Goal: Task Accomplishment & Management: Manage account settings

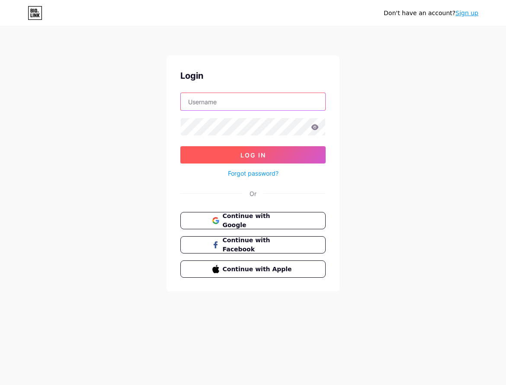
type input "[EMAIL_ADDRESS][DOMAIN_NAME]"
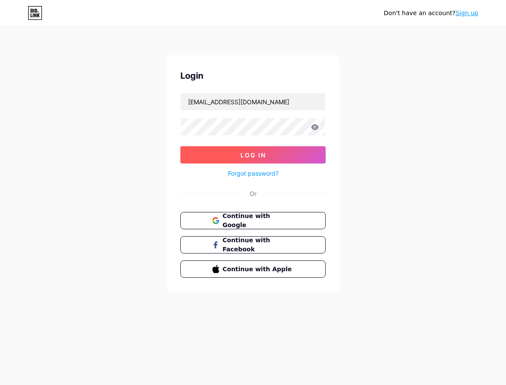
click at [262, 161] on button "Log In" at bounding box center [252, 154] width 145 height 17
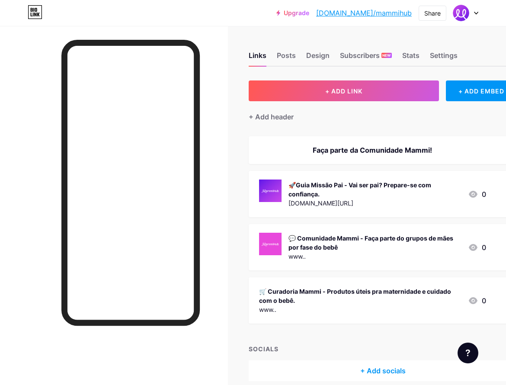
click at [388, 145] on div "Faça parte da Comunidade Mammi!" at bounding box center [372, 150] width 227 height 10
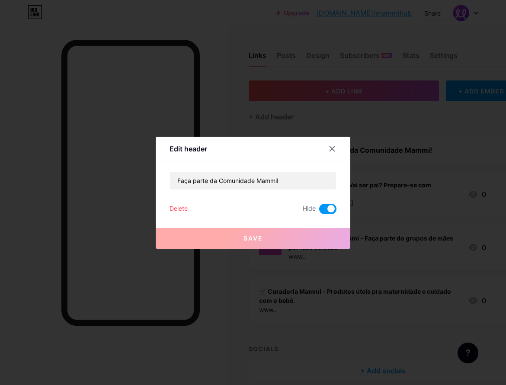
click at [326, 207] on span at bounding box center [327, 209] width 17 height 10
click at [319, 211] on input "checkbox" at bounding box center [319, 211] width 0 height 0
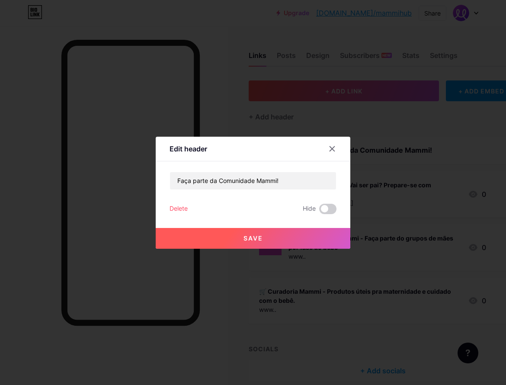
click at [300, 234] on button "Save" at bounding box center [253, 238] width 195 height 21
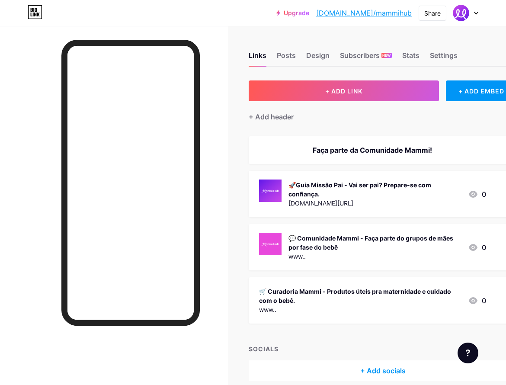
click at [392, 151] on div "Faça parte da Comunidade Mammi!" at bounding box center [372, 150] width 227 height 10
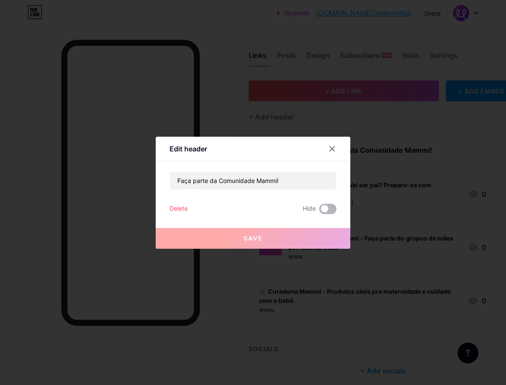
click at [327, 209] on span at bounding box center [327, 209] width 17 height 10
click at [319, 211] on input "checkbox" at bounding box center [319, 211] width 0 height 0
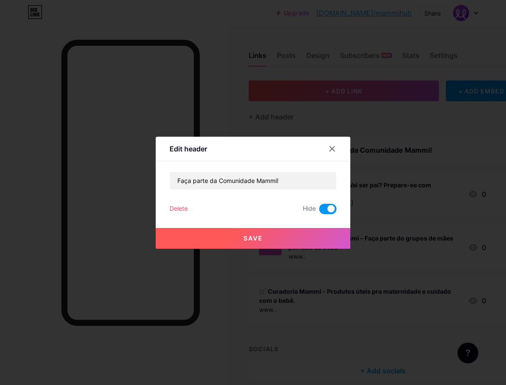
click at [184, 208] on div "Delete" at bounding box center [179, 209] width 18 height 10
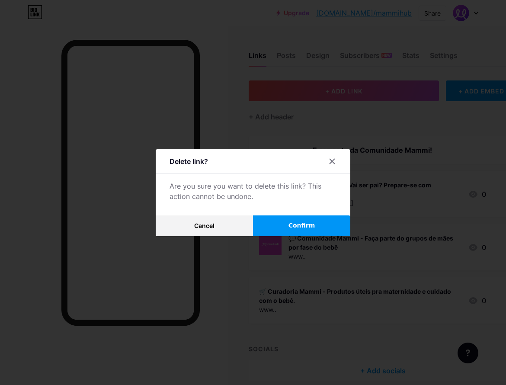
click at [304, 226] on span "Confirm" at bounding box center [302, 225] width 27 height 9
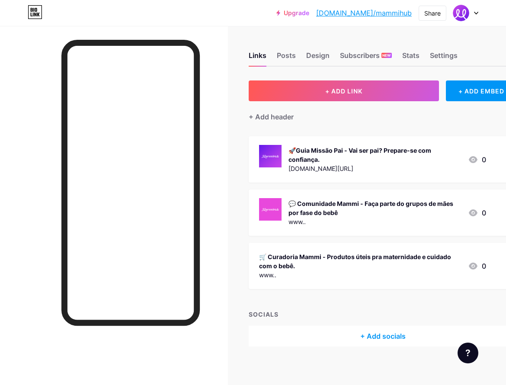
click at [373, 257] on div "🛒 Curadoria Mammi - Produtos úteis pra maternidade e cuidado com o bebê." at bounding box center [360, 261] width 202 height 18
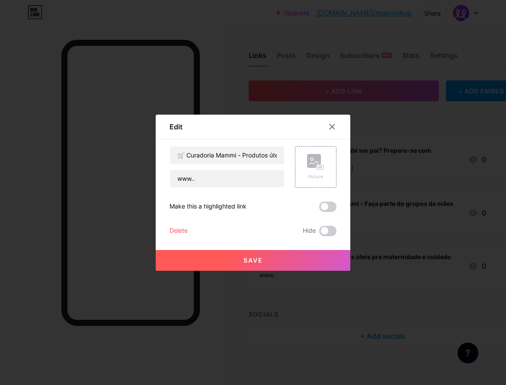
click at [179, 231] on div "Delete" at bounding box center [179, 231] width 18 height 10
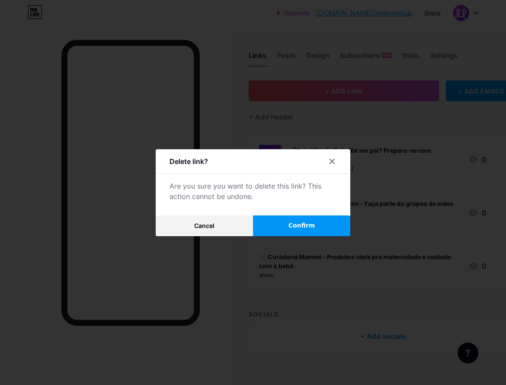
click at [284, 219] on button "Confirm" at bounding box center [301, 225] width 97 height 21
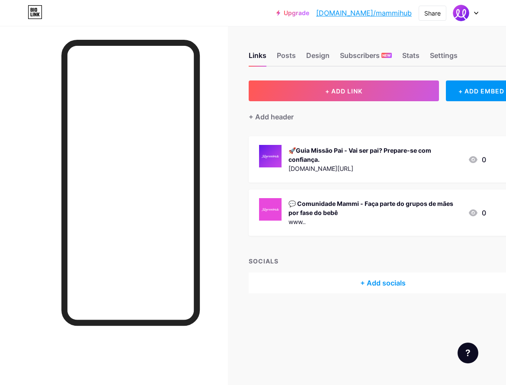
click at [369, 172] on div "[DOMAIN_NAME][URL]" at bounding box center [375, 168] width 173 height 9
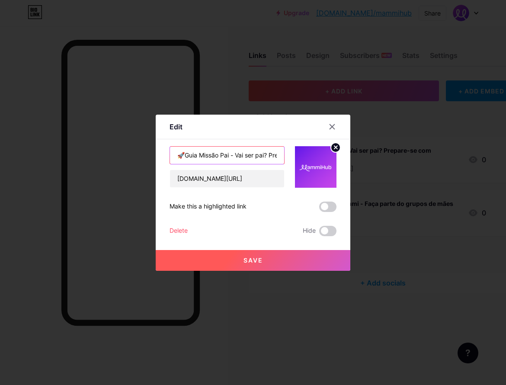
scroll to position [0, 71]
drag, startPoint x: 261, startPoint y: 151, endPoint x: 301, endPoint y: 158, distance: 40.4
click at [301, 158] on div "🚀Guia Missão Pai - Vai ser pai? Prepare-se com confiança. [DOMAIN_NAME][URL]" at bounding box center [253, 167] width 167 height 42
click at [276, 158] on input "🚀Guia Missão Pai - Vai ser pai? Prepare-se com confiança." at bounding box center [227, 155] width 114 height 17
type input "🚀Guia Missão Pai - Vai ser pai? Prepare-se com confiança!"
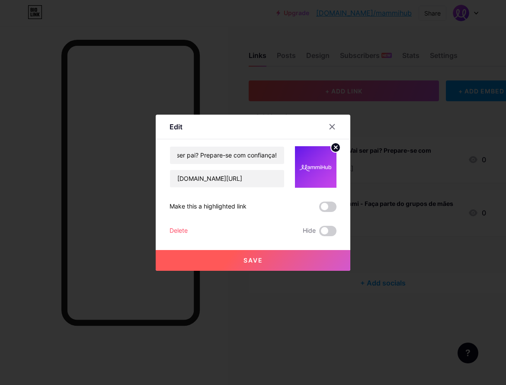
click at [269, 265] on button "Save" at bounding box center [253, 260] width 195 height 21
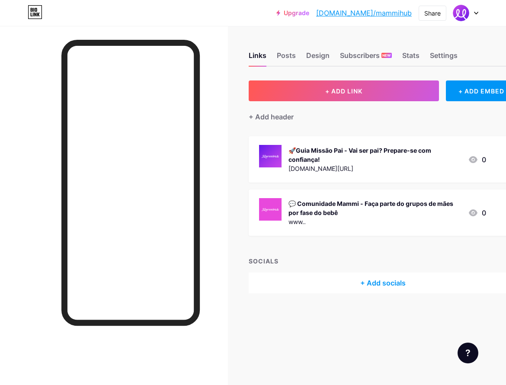
click at [347, 156] on div "🚀Guia Missão Pai - Vai ser pai? Prepare-se com confiança!" at bounding box center [375, 155] width 173 height 18
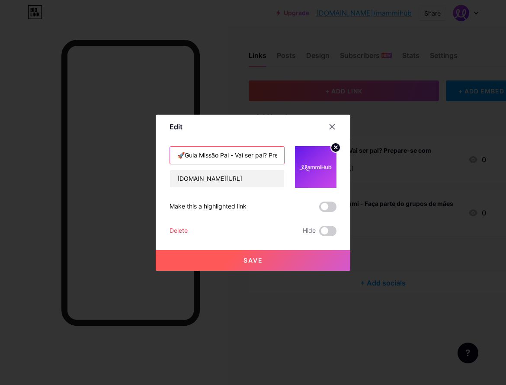
click at [235, 156] on input "🚀Guia Missão Pai - Vai ser pai? Prepare-se com confiança!" at bounding box center [227, 155] width 114 height 17
type input "🚀Guia Missão Pai Vai ser pai? Prepare-se com confiança!"
click at [254, 254] on button "Save" at bounding box center [253, 260] width 195 height 21
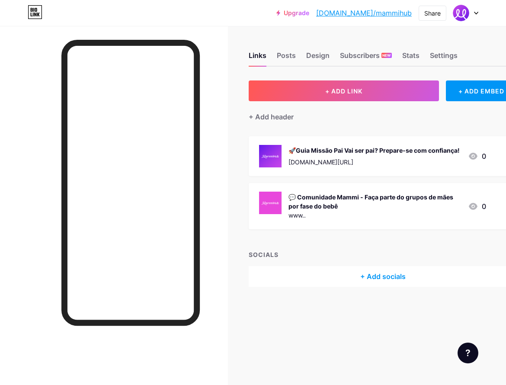
click at [319, 148] on div "🚀Guia Missão Pai Vai ser pai? Prepare-se com confiança!" at bounding box center [374, 150] width 171 height 9
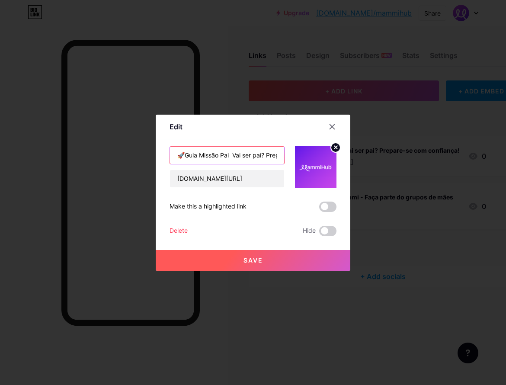
click at [186, 155] on input "🚀Guia Missão Pai Vai ser pai? Prepare-se com confiança!" at bounding box center [227, 155] width 114 height 17
click at [235, 157] on input "🚀*Guia Missão Pai Vai ser pai? Prepare-se com confiança!" at bounding box center [227, 155] width 114 height 17
type input "🚀*Guia Missão [PERSON_NAME]* Vai ser pai? Prepare-se com confiança!"
click at [247, 257] on span "Save" at bounding box center [253, 260] width 19 height 7
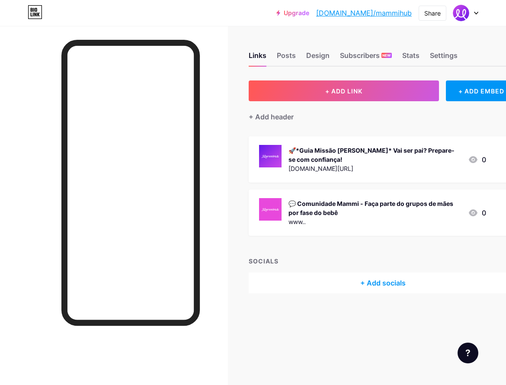
click at [318, 161] on div "🚀*Guia Missão [PERSON_NAME]* Vai ser pai? Prepare-se com confiança!" at bounding box center [375, 155] width 173 height 18
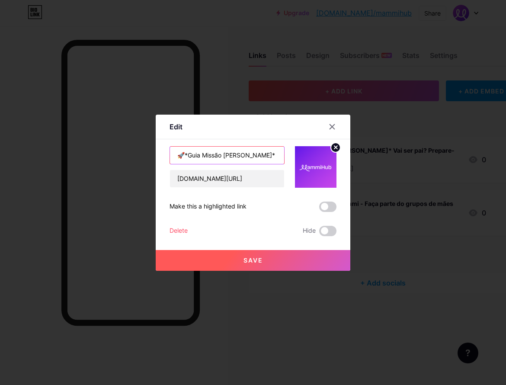
click at [187, 156] on input "🚀*Guia Missão [PERSON_NAME]* Vai ser pai? Prepare-se com confiança!" at bounding box center [227, 155] width 114 height 17
click at [233, 156] on input "🚀Guia Missão [PERSON_NAME]* Vai ser pai? Prepare-se com confiança!" at bounding box center [227, 155] width 114 height 17
type input "🚀Guia Missão Pai Vai ser pai? Prepare-se com confiança!"
click at [262, 253] on button "Save" at bounding box center [253, 260] width 195 height 21
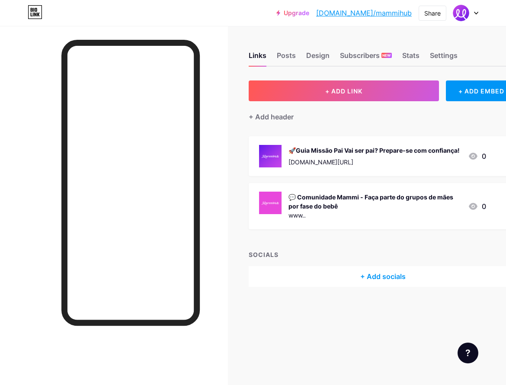
click at [307, 209] on div "💬 Comunidade Mammi - Faça parte do grupos de mães por fase do bebê" at bounding box center [375, 202] width 173 height 18
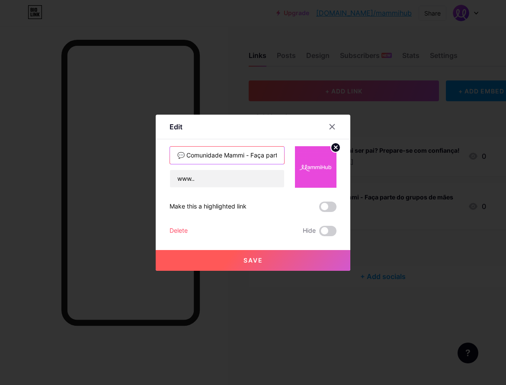
click at [250, 155] on input "💬 Comunidade Mammi - Faça parte do grupos de mães por fase do bebê" at bounding box center [227, 155] width 114 height 17
type input "💬 Comunidade Mammi Faça parte do grupos de mães por fase do bebê"
click at [245, 259] on span "Save" at bounding box center [253, 260] width 19 height 7
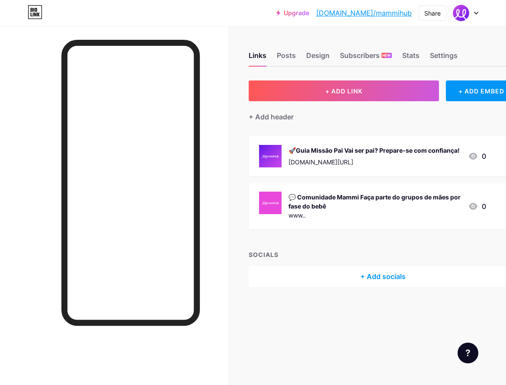
click at [315, 212] on div "www.." at bounding box center [375, 215] width 173 height 9
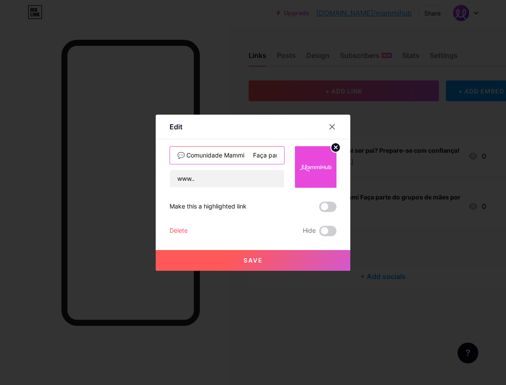
click at [256, 159] on input "💬 Comunidade Mammi Faça parte do grupos de mães por fase do bebê" at bounding box center [227, 155] width 114 height 17
type input "💬 Comunidade Mammi - Faça parte do grupos de mães por fase do bebê"
click at [264, 261] on button "Save" at bounding box center [253, 260] width 195 height 21
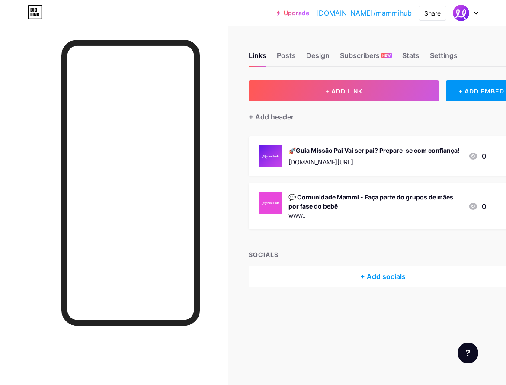
click at [331, 214] on div "www.." at bounding box center [375, 215] width 173 height 9
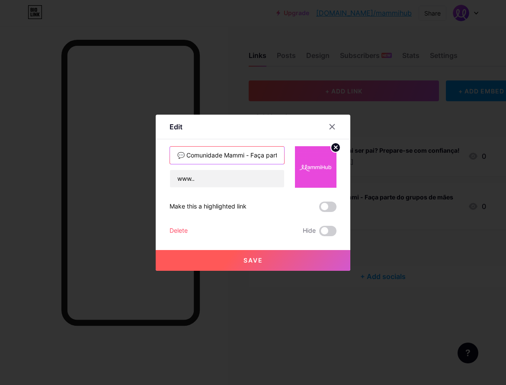
scroll to position [0, 113]
drag, startPoint x: 260, startPoint y: 157, endPoint x: 320, endPoint y: 164, distance: 60.1
click at [320, 164] on div "💬 Comunidade Mammi - Faça parte do grupos de mães por fase do bebê www.." at bounding box center [253, 167] width 167 height 42
click at [208, 161] on input "💬 Comunidade Mammi - Faça parte do grupos de mães por fase do bebê" at bounding box center [227, 155] width 114 height 17
click at [202, 156] on input "💬 Comunidade Mammi - Faça parte do grupos de mães por fase do bebê" at bounding box center [227, 155] width 114 height 17
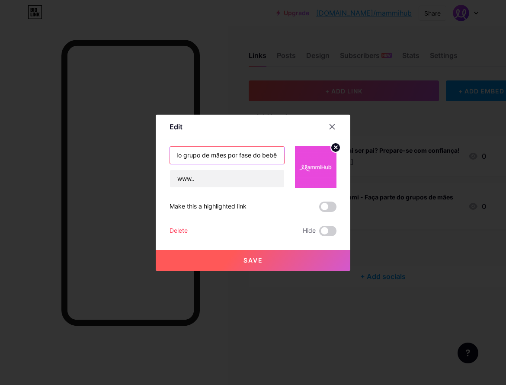
scroll to position [0, 110]
type input "💬 Comunidade Mammi - Faça parte do grupo de mães por fase do bebê"
click at [257, 260] on span "Save" at bounding box center [253, 260] width 19 height 7
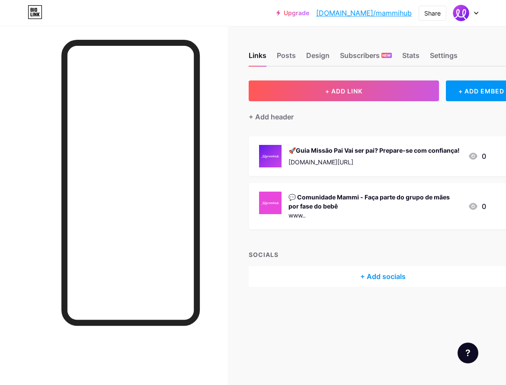
click at [301, 151] on div "🚀Guia Missão Pai Vai ser pai? Prepare-se com confiança!" at bounding box center [374, 150] width 171 height 9
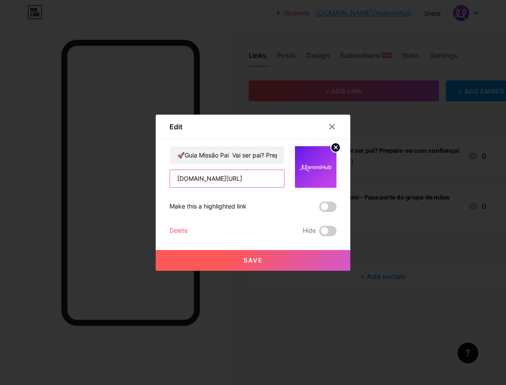
scroll to position [0, 18]
drag, startPoint x: 273, startPoint y: 180, endPoint x: 307, endPoint y: 180, distance: 34.2
click at [307, 180] on div "🚀Guia Missão Pai Vai ser pai? Prepare-se com confiança! [DOMAIN_NAME][URL]" at bounding box center [253, 167] width 167 height 42
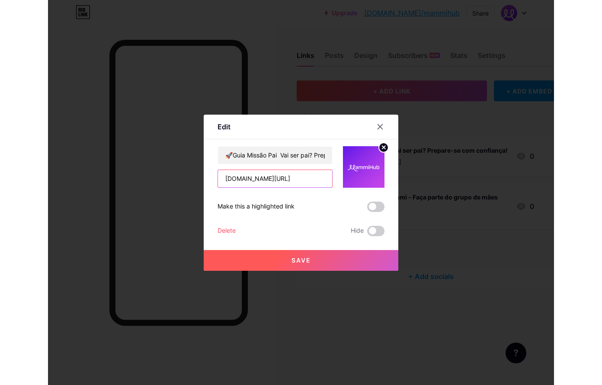
scroll to position [0, 0]
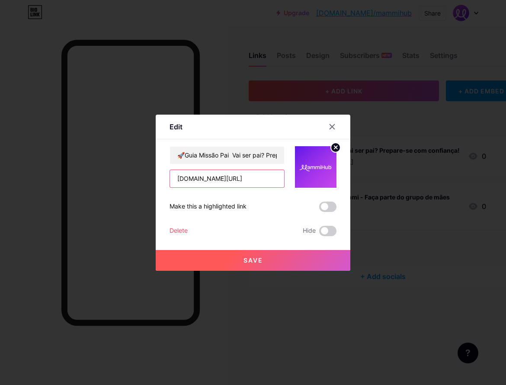
type input "[DOMAIN_NAME][URL]"
click at [263, 231] on div "Delete Hide" at bounding box center [253, 231] width 167 height 10
click at [270, 258] on button "Save" at bounding box center [253, 260] width 195 height 21
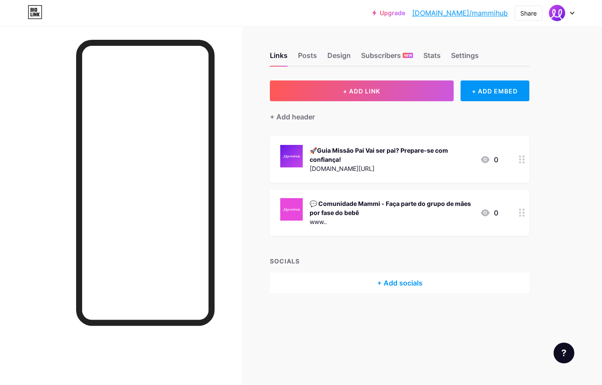
click at [290, 155] on img at bounding box center [291, 156] width 22 height 22
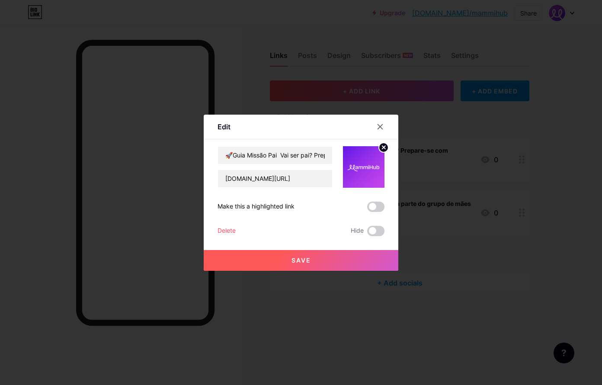
click at [386, 147] on circle at bounding box center [384, 148] width 10 height 10
click at [366, 163] on icon at bounding box center [362, 162] width 9 height 3
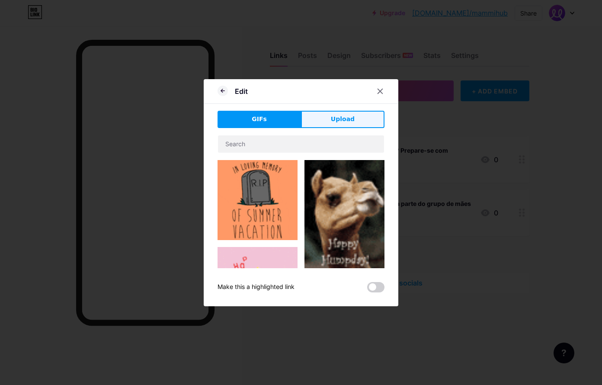
click at [346, 118] on span "Upload" at bounding box center [343, 119] width 24 height 9
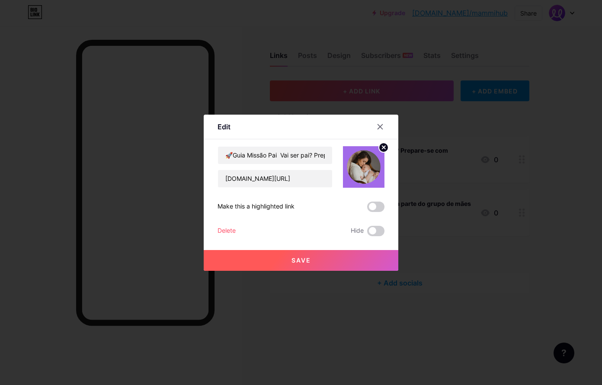
click at [384, 148] on circle at bounding box center [384, 148] width 10 height 10
click at [372, 166] on rect at bounding box center [368, 167] width 7 height 4
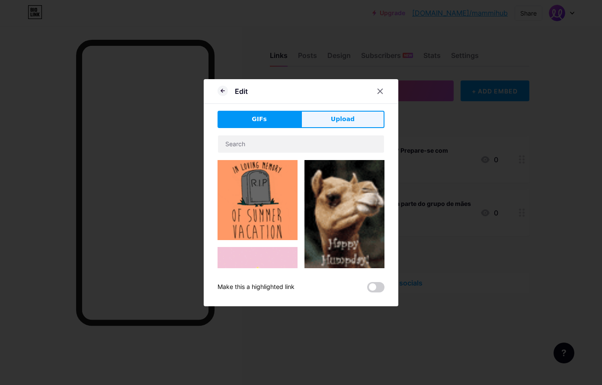
click at [343, 125] on button "Upload" at bounding box center [342, 119] width 83 height 17
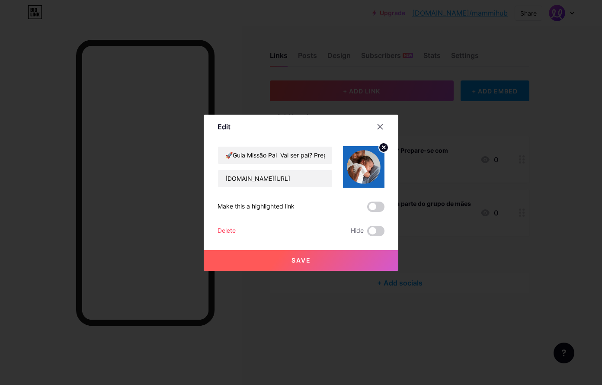
click at [298, 260] on span "Save" at bounding box center [301, 260] width 19 height 7
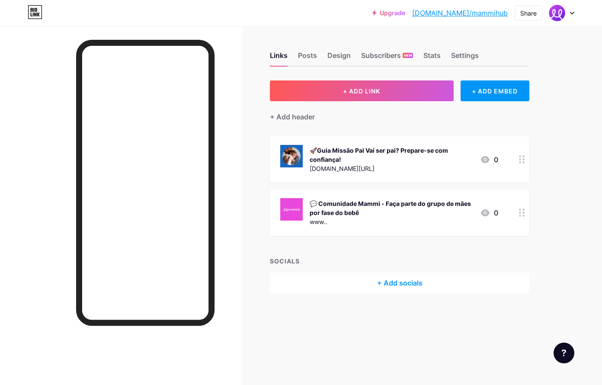
click at [293, 209] on img at bounding box center [291, 209] width 22 height 22
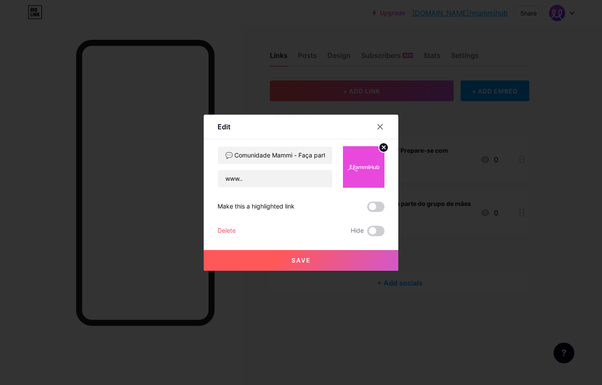
click at [385, 148] on circle at bounding box center [384, 148] width 10 height 10
click at [371, 162] on icon at bounding box center [363, 162] width 17 height 16
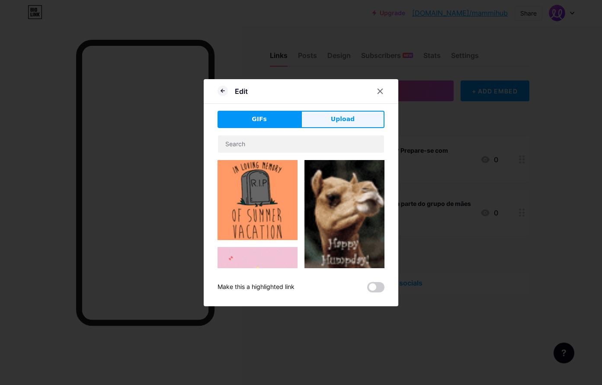
click at [329, 113] on button "Upload" at bounding box center [342, 119] width 83 height 17
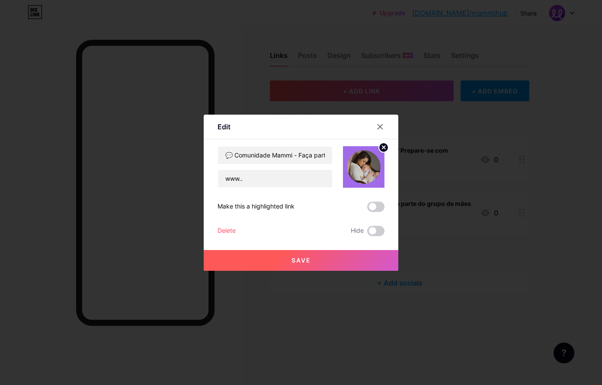
click at [331, 258] on button "Save" at bounding box center [301, 260] width 195 height 21
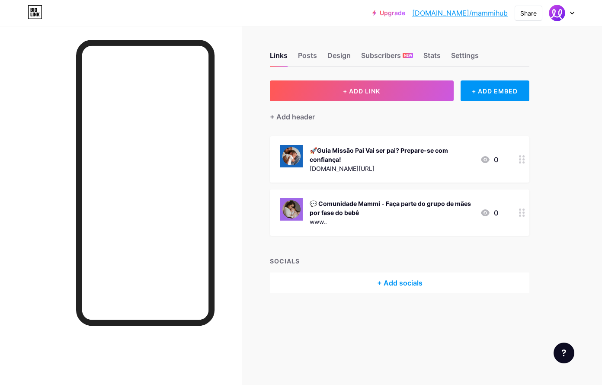
click at [403, 215] on div "💬 Comunidade Mammi - Faça parte do grupo de mães por fase do bebê" at bounding box center [392, 208] width 164 height 18
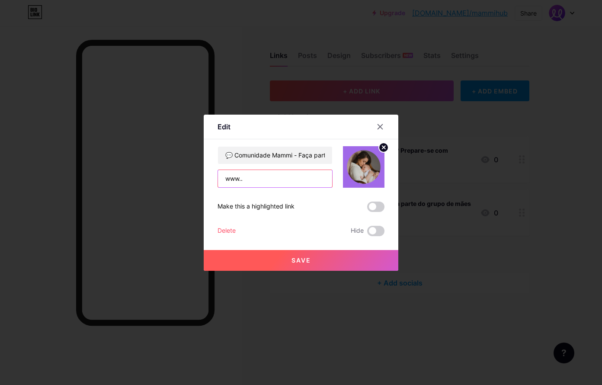
drag, startPoint x: 269, startPoint y: 177, endPoint x: 188, endPoint y: 172, distance: 81.5
click at [188, 172] on div "Edit Content YouTube Play YouTube video without leaving your page. ADD Vimeo Pl…" at bounding box center [301, 192] width 602 height 385
paste input "[URL][DOMAIN_NAME]"
type input "[URL][DOMAIN_NAME]"
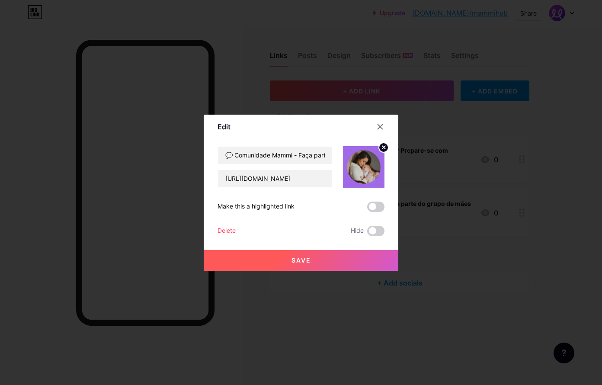
click at [315, 261] on button "Save" at bounding box center [301, 260] width 195 height 21
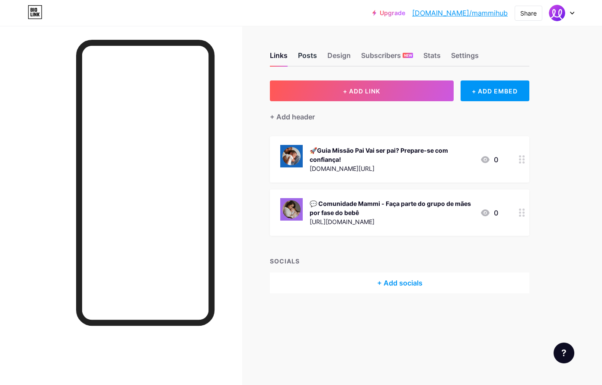
click at [309, 55] on div "Posts" at bounding box center [307, 58] width 19 height 16
click at [279, 55] on div "Links" at bounding box center [279, 58] width 18 height 16
click at [506, 14] on div "Share" at bounding box center [528, 13] width 16 height 9
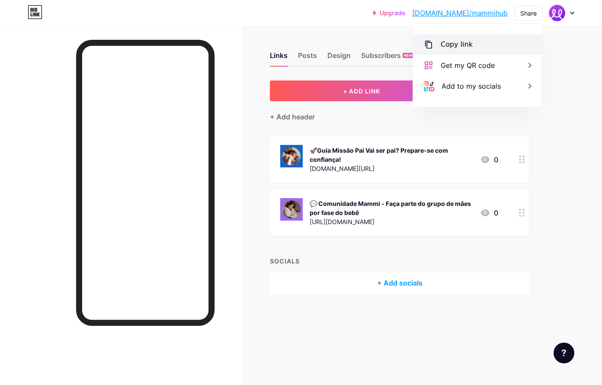
click at [462, 42] on div "Copy link" at bounding box center [457, 44] width 32 height 10
click at [15, 115] on div at bounding box center [121, 218] width 242 height 385
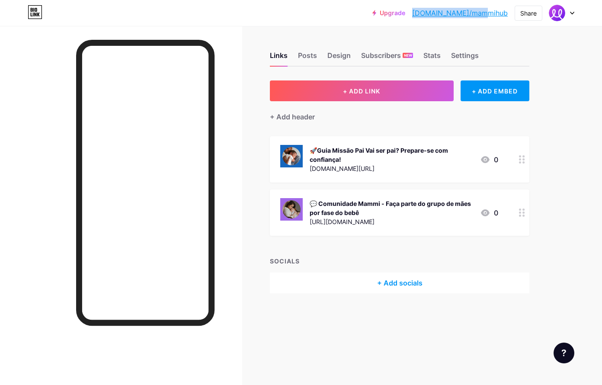
drag, startPoint x: 444, startPoint y: 15, endPoint x: 507, endPoint y: 16, distance: 62.7
click at [506, 16] on div "Upgrade [DOMAIN_NAME]/mammih... [DOMAIN_NAME]/mammihub" at bounding box center [440, 13] width 135 height 16
copy link "[DOMAIN_NAME]/mammihub"
click at [390, 156] on div "🚀Guia Missão Pai Vai ser pai? Prepare-se com confiança!" at bounding box center [392, 155] width 164 height 18
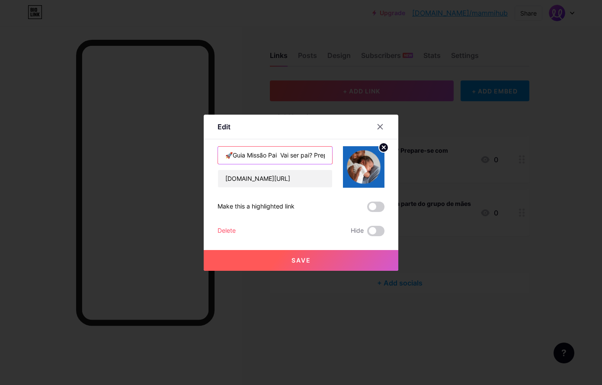
click at [281, 154] on input "🚀Guia Missão Pai Vai ser pai? Prepare-se com confiança!" at bounding box center [275, 155] width 114 height 17
type input "🚀Guia Missão Pai - Vai ser pai? Prepare-se com confiança!"
click at [300, 257] on span "Save" at bounding box center [301, 260] width 19 height 7
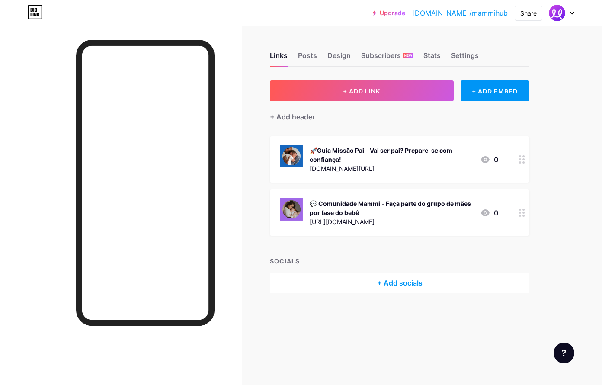
click at [389, 208] on div "💬 Comunidade Mammi - Faça parte do grupo de mães por fase do bebê" at bounding box center [392, 208] width 164 height 18
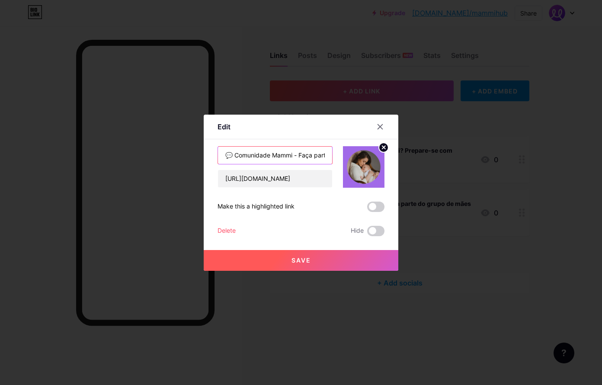
click at [297, 154] on input "💬 Comunidade Mammi - Faça parte do grupo de mães por fase do bebê" at bounding box center [275, 155] width 114 height 17
type input "💬 Comunidade Mammi Faça parte do grupo de mães por fase do bebê"
click at [305, 262] on span "Save" at bounding box center [301, 260] width 19 height 7
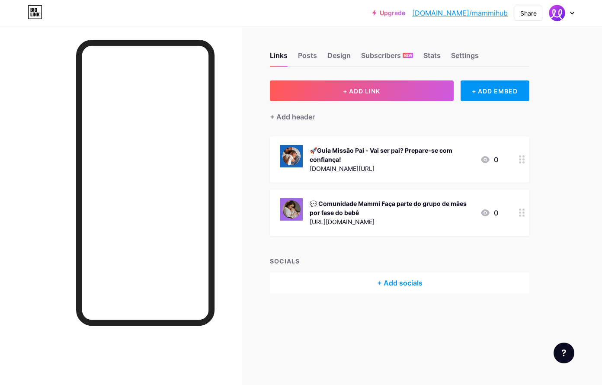
click at [385, 154] on div "🚀Guia Missão Pai - Vai ser pai? Prepare-se com confiança!" at bounding box center [392, 155] width 164 height 18
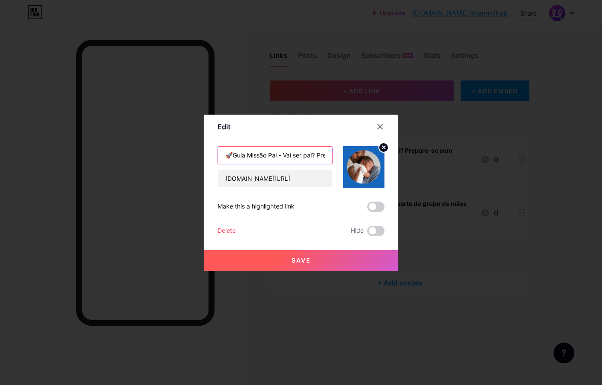
click at [283, 154] on input "🚀Guia Missão Pai - Vai ser pai? Prepare-se com confiança!" at bounding box center [275, 155] width 114 height 17
type input "🚀Guia Missão Pai Vai ser pai? Prepare-se com confiança!"
click at [308, 259] on span "Save" at bounding box center [301, 260] width 19 height 7
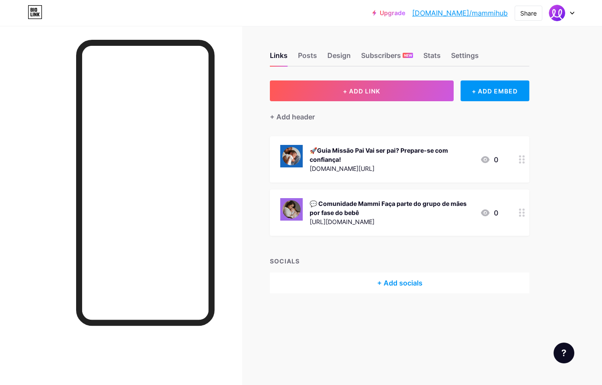
click at [383, 162] on div "🚀Guia Missão Pai Vai ser pai? Prepare-se com confiança!" at bounding box center [392, 155] width 164 height 18
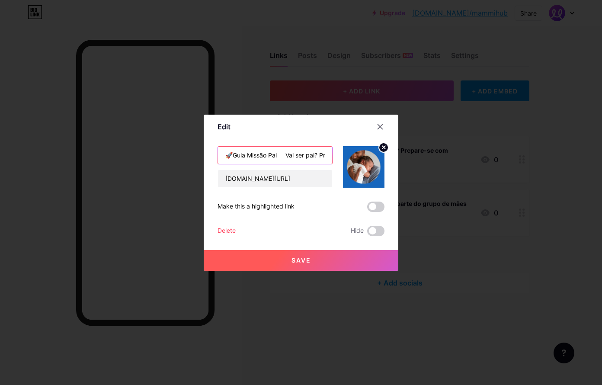
click at [287, 154] on input "🚀Guia Missão Pai Vai ser pai? Prepare-se com confiança!" at bounding box center [275, 155] width 114 height 17
type input "🚀Guia Missão Pai Vai ser pai? Prepare-se com confiança!"
click at [304, 262] on span "Save" at bounding box center [301, 260] width 19 height 7
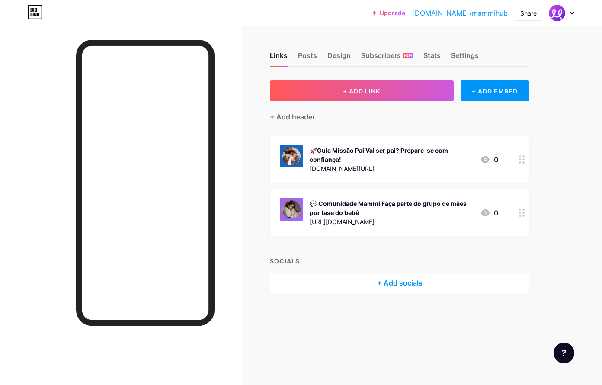
click at [360, 166] on div "[DOMAIN_NAME][URL]" at bounding box center [392, 168] width 164 height 9
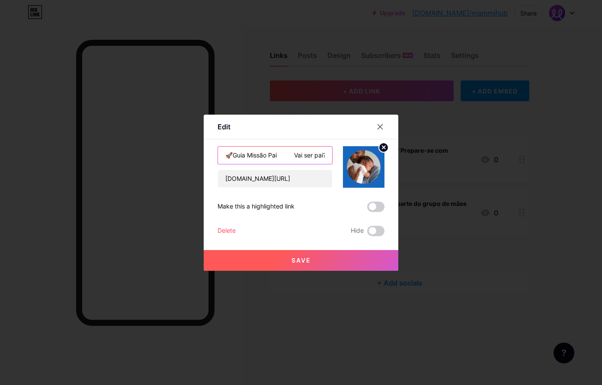
click at [233, 154] on input "🚀Guia Missão Pai Vai ser pai? Prepare-se com confiança!" at bounding box center [275, 155] width 114 height 17
type input "🚀 Guia Missão Pai Vai ser pai? Prepare-se com confiança!"
click at [308, 254] on button "Save" at bounding box center [301, 260] width 195 height 21
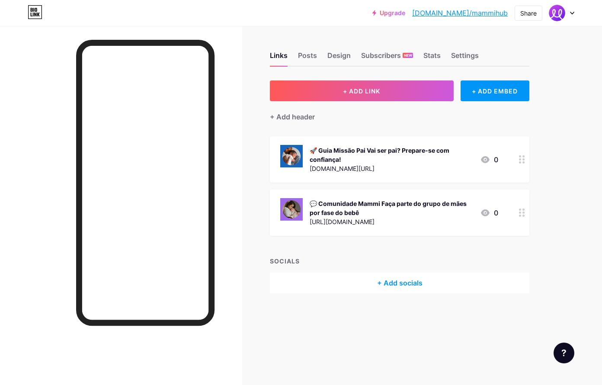
click at [371, 170] on div "[DOMAIN_NAME][URL]" at bounding box center [392, 168] width 164 height 9
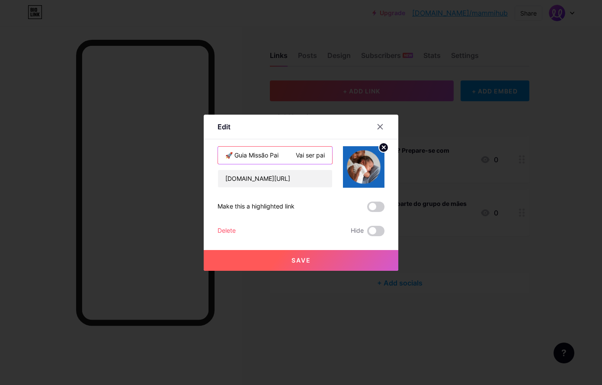
click at [284, 157] on input "🚀 Guia Missão Pai Vai ser pai? Prepare-se com confiança!" at bounding box center [275, 155] width 114 height 17
click at [298, 156] on input "🚀 Guia Missão Pai Vai ser pai? Prepare-se com confiança!" at bounding box center [275, 155] width 114 height 17
click at [279, 157] on input "🚀 Guia Missão Pai Vai ser pai? Prepare-se com confiança!" at bounding box center [275, 155] width 114 height 17
type input "🚀 Guia Missão Pai - Vai ser pai? Prepare-se com confiança!"
click at [307, 260] on span "Save" at bounding box center [301, 260] width 19 height 7
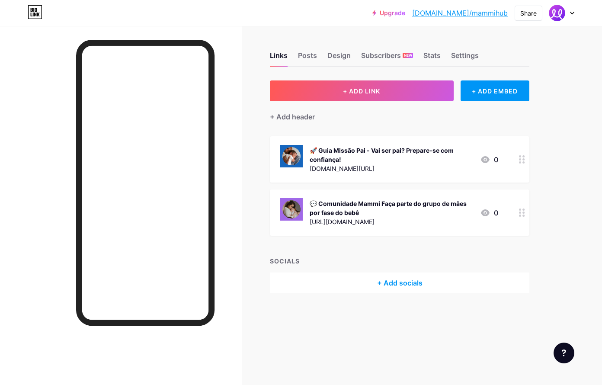
click at [360, 156] on div "🚀 Guia Missão Pai - Vai ser pai? Prepare-se com confiança!" at bounding box center [392, 155] width 164 height 18
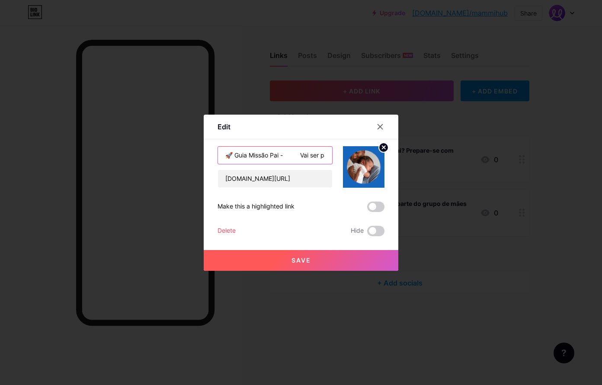
click at [236, 159] on input "🚀 Guia Missão Pai - Vai ser pai? Prepare-se com confiança!" at bounding box center [275, 155] width 114 height 17
click at [286, 156] on input "🚀 Guia Missão Pai - Vai ser pai? Prepare-se com confiança!" at bounding box center [275, 155] width 114 height 17
click at [273, 156] on input "🚀 Guia Missão Pai Vai ser pai? Prepare-se com confiança!" at bounding box center [275, 155] width 114 height 17
click at [285, 157] on input "🚀 Guia Missão Pai Vai ser pai? Prepare-se com confiança!" at bounding box center [275, 155] width 114 height 17
click at [302, 155] on input "🚀 Guia Missão Pai Vai ser pai? Prepare-se com confiança!" at bounding box center [275, 155] width 114 height 17
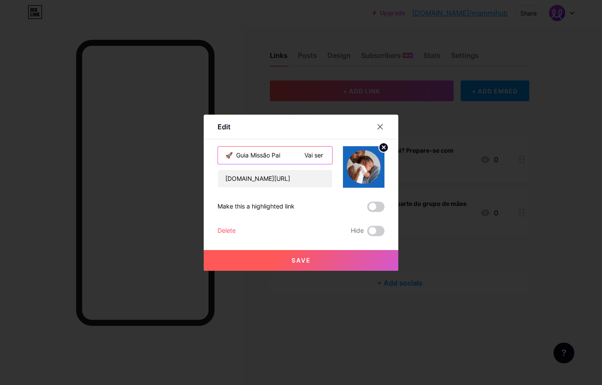
type input "🚀 Guia Missão Pai Vai ser pai? Prepare-se com confiança!"
click at [307, 263] on span "Save" at bounding box center [301, 260] width 19 height 7
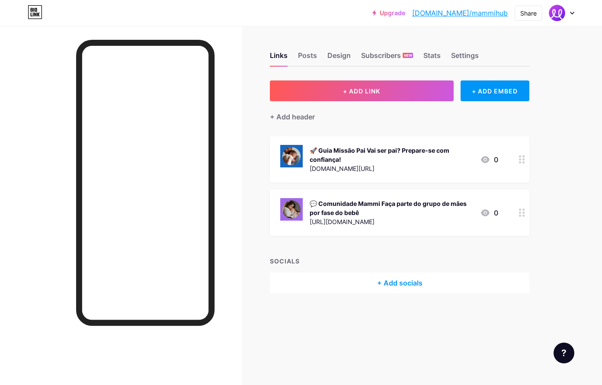
click at [360, 153] on div "🚀 Guia Missão Pai Vai ser pai? Prepare-se com confiança!" at bounding box center [392, 155] width 164 height 18
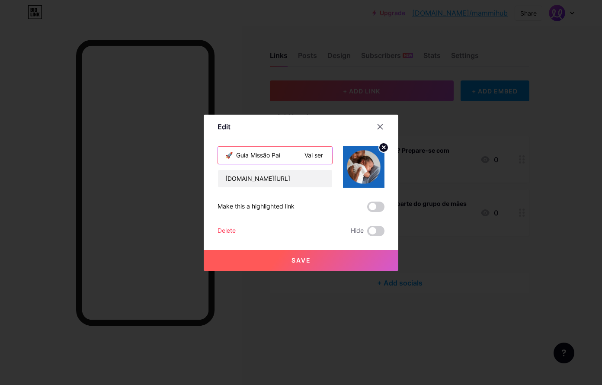
click at [238, 156] on input "🚀 Guia Missão Pai Vai ser pai? Prepare-se com confiança!" at bounding box center [275, 155] width 114 height 17
type input "🚀 Guia Missão Pai Vai ser pai? Prepare-se com confiança!"
click at [292, 252] on button "Save" at bounding box center [301, 260] width 195 height 21
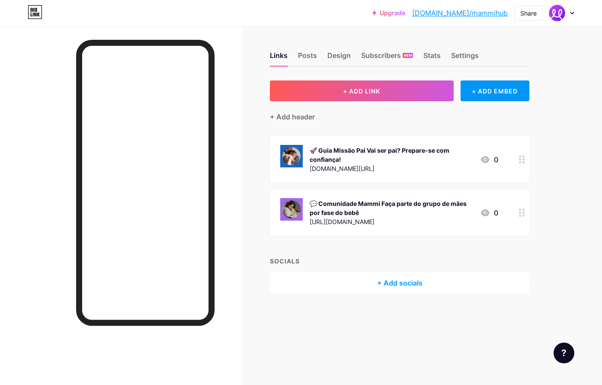
click at [357, 161] on div "🚀 Guia Missão Pai Vai ser pai? Prepare-se com confiança!" at bounding box center [392, 155] width 164 height 18
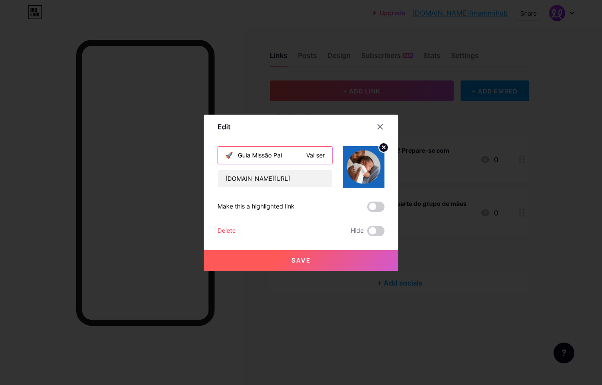
click at [239, 157] on input "🚀 Guia Missão Pai Vai ser pai? Prepare-se com confiança!" at bounding box center [275, 155] width 114 height 17
type input "🚀 Guia Missão Pai Vai ser pai? Prepare-se com confiança!"
click at [295, 260] on span "Save" at bounding box center [301, 260] width 19 height 7
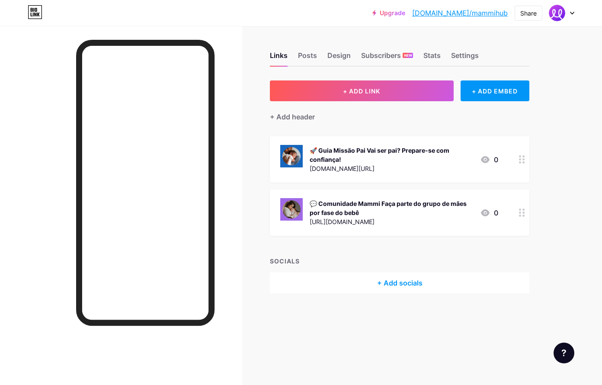
click at [352, 167] on div "[DOMAIN_NAME][URL]" at bounding box center [392, 168] width 164 height 9
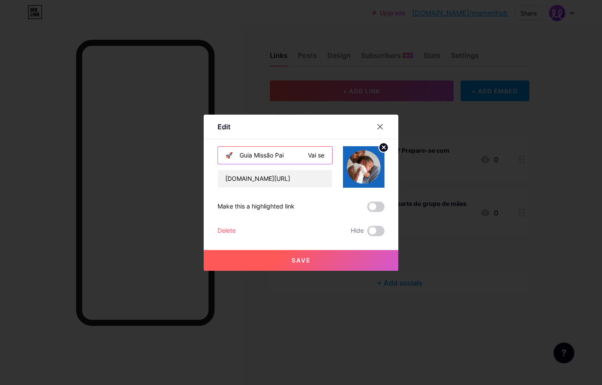
click at [241, 153] on input "🚀 Guia Missão Pai Vai ser pai? Prepare-se com confiança!" at bounding box center [275, 155] width 114 height 17
type input "🚀 Guia Missão Pai Vai ser pai? Prepare-se com confiança!"
click at [310, 258] on span "Save" at bounding box center [301, 260] width 19 height 7
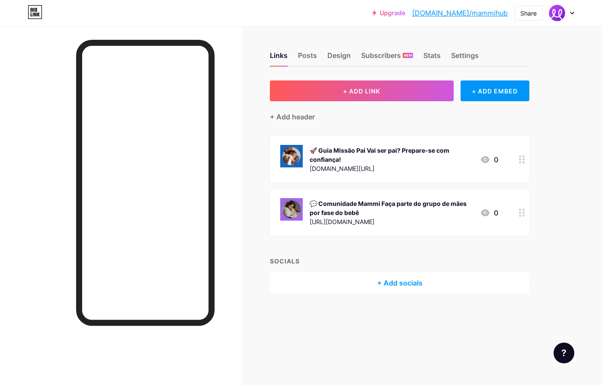
click at [352, 153] on div "🚀 Guia Missão Pai Vai ser pai? Prepare-se com confiança!" at bounding box center [392, 155] width 164 height 18
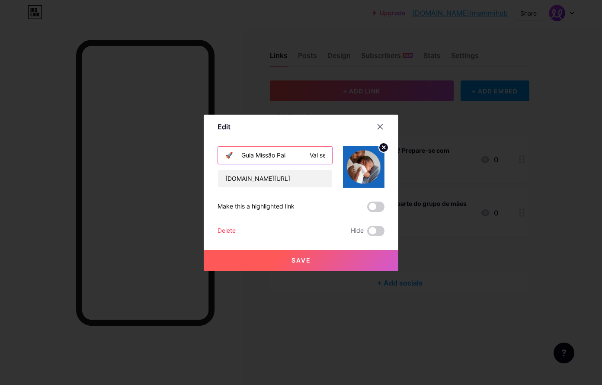
click at [244, 156] on input "🚀 Guia Missão Pai Vai ser pai? Prepare-se com confiança!" at bounding box center [275, 155] width 114 height 17
click at [306, 156] on input "🚀 Guia Missão Pai Vai ser pai? Prepare-se com confiança!" at bounding box center [275, 155] width 114 height 17
type input "🚀 Guia Missão Pai - Vai ser pai? Prepare-se com confiança!"
click at [312, 257] on button "Save" at bounding box center [301, 260] width 195 height 21
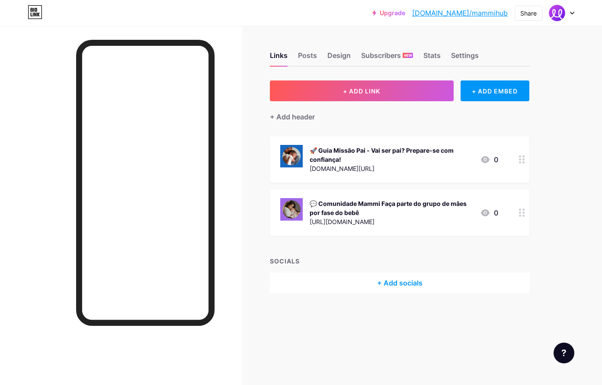
click at [349, 167] on div "[DOMAIN_NAME][URL]" at bounding box center [392, 168] width 164 height 9
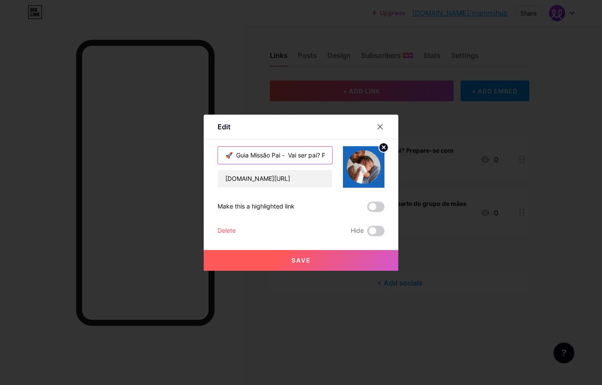
click at [238, 154] on input "🚀 Guia Missão Pai - Vai ser pai? Prepare-se com confiança!" at bounding box center [275, 155] width 114 height 17
type input "🚀 O Guia Missão Pai - Vai ser pai? Prepare-se com confiança!"
click at [333, 263] on button "Save" at bounding box center [301, 260] width 195 height 21
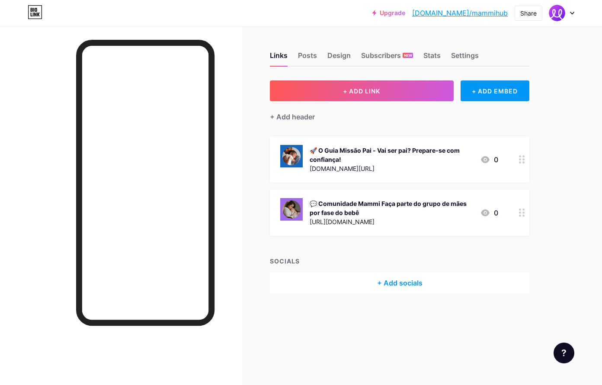
click at [355, 152] on div "🚀 O Guia Missão Pai - Vai ser pai? Prepare-se com confiança!" at bounding box center [392, 155] width 164 height 18
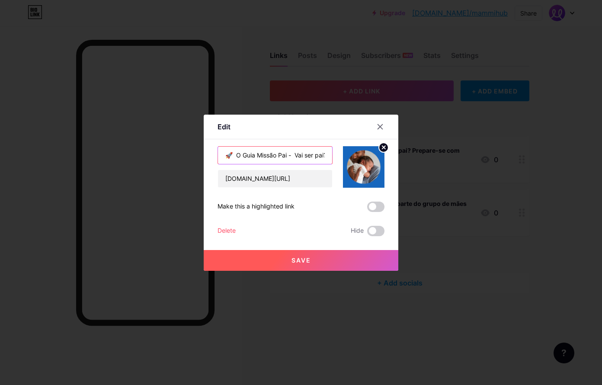
click at [292, 157] on input "🚀 O Guia Missão Pai - Vai ser pai? Prepare-se com confiança!" at bounding box center [275, 155] width 114 height 17
type input "🚀 O Guia Missão Pai Vai ser pai? Prepare-se com confiança!"
click at [308, 260] on span "Save" at bounding box center [301, 260] width 19 height 7
